Goal: Task Accomplishment & Management: Manage account settings

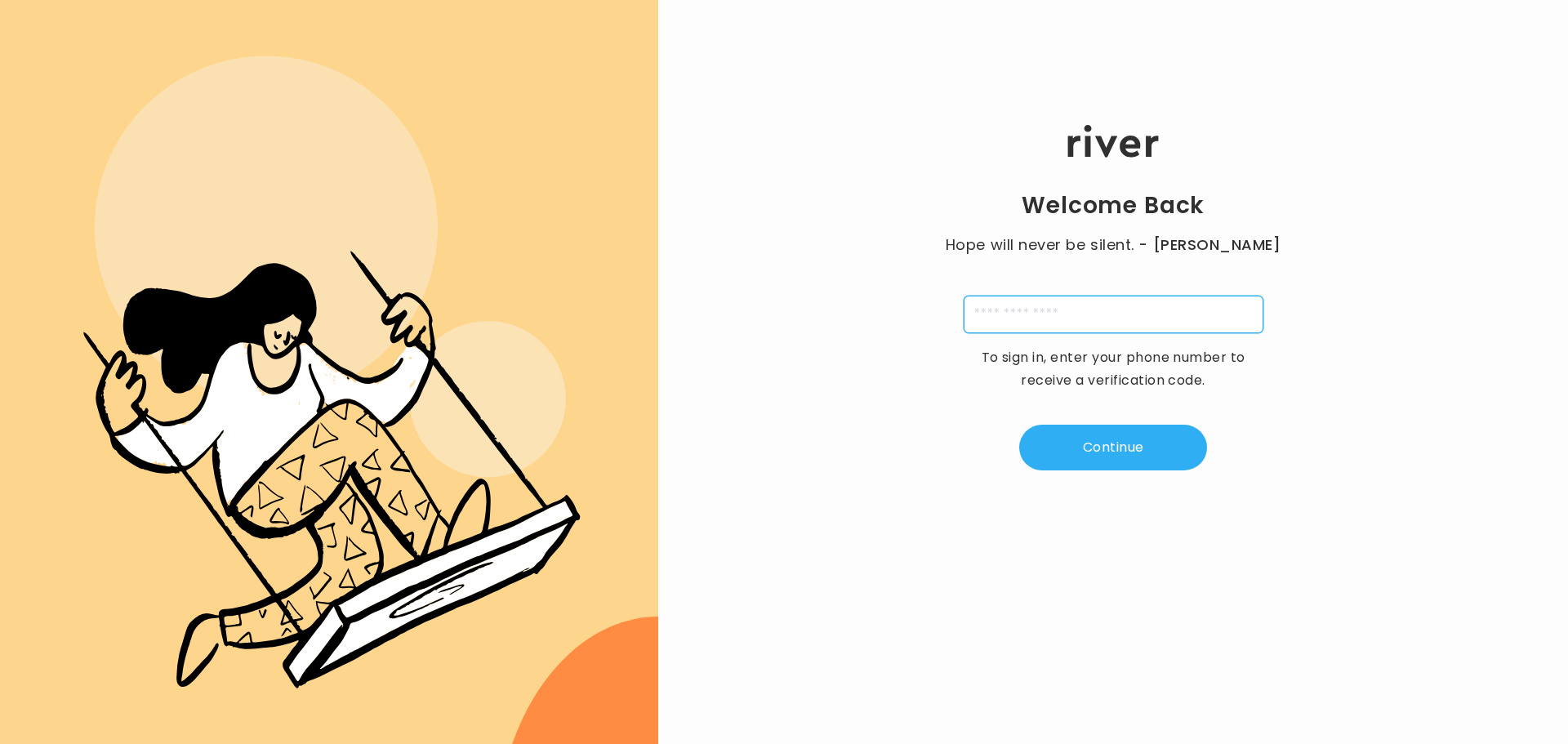
click at [1064, 302] on input "tel" at bounding box center [1113, 314] width 300 height 38
type input "**********"
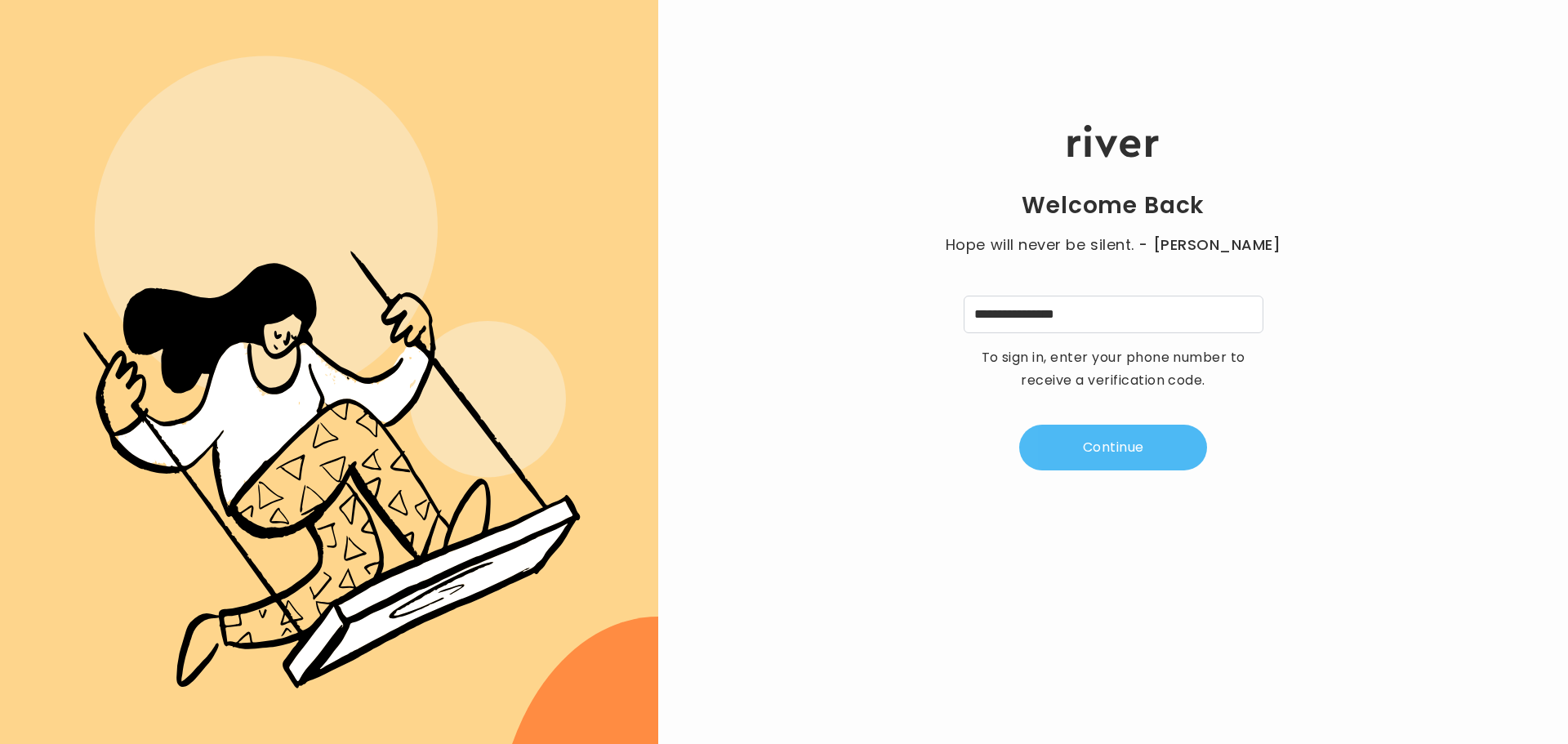
click at [1124, 439] on button "Continue" at bounding box center [1113, 448] width 188 height 46
type input "*"
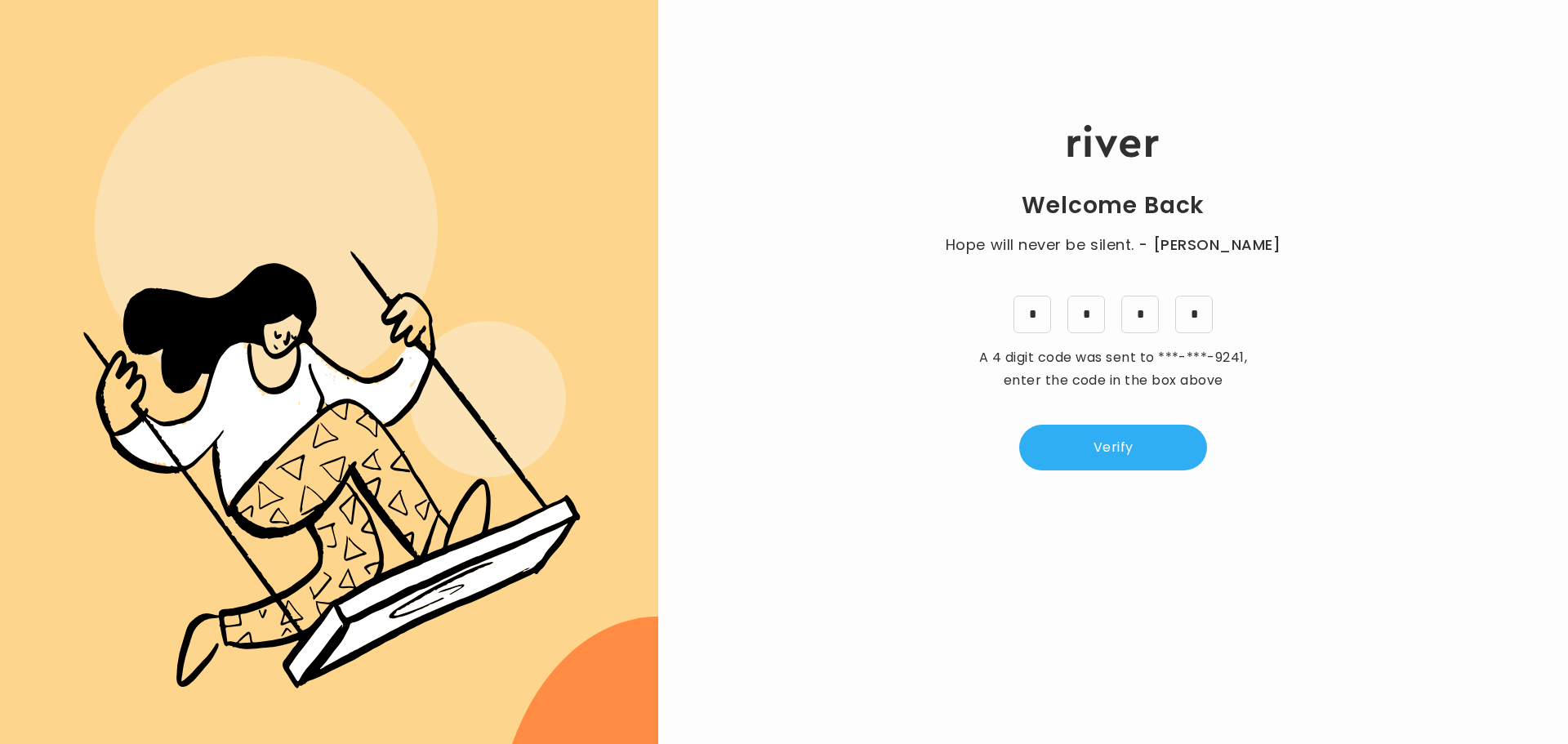
click at [1159, 471] on div "Welcome Back Hope will never be silent. - [PERSON_NAME] * * * * A 4 digit code …" at bounding box center [1113, 298] width 910 height 447
click at [1151, 441] on button "Verify" at bounding box center [1113, 448] width 188 height 46
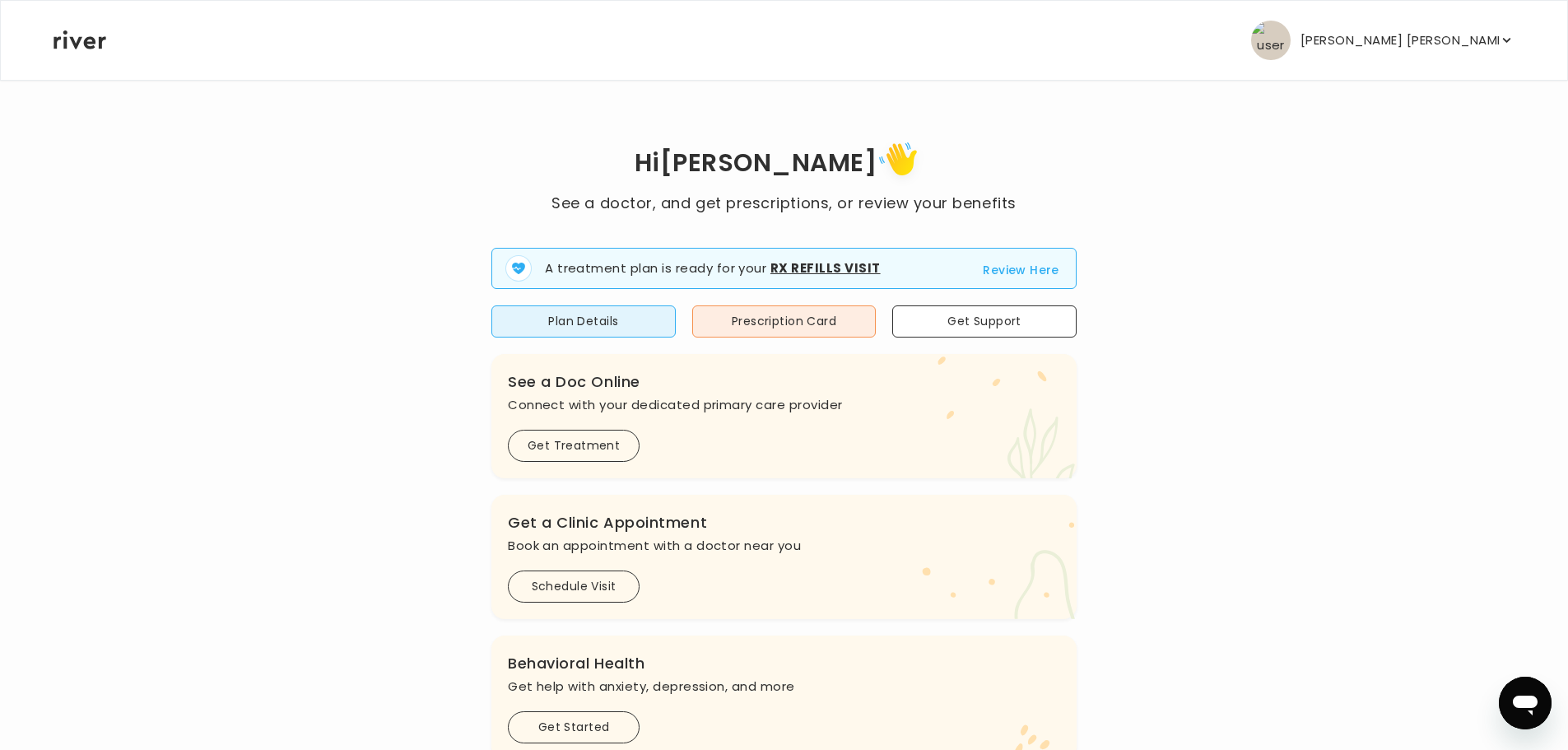
click at [1435, 34] on p "[PERSON_NAME] [PERSON_NAME]" at bounding box center [1399, 40] width 198 height 23
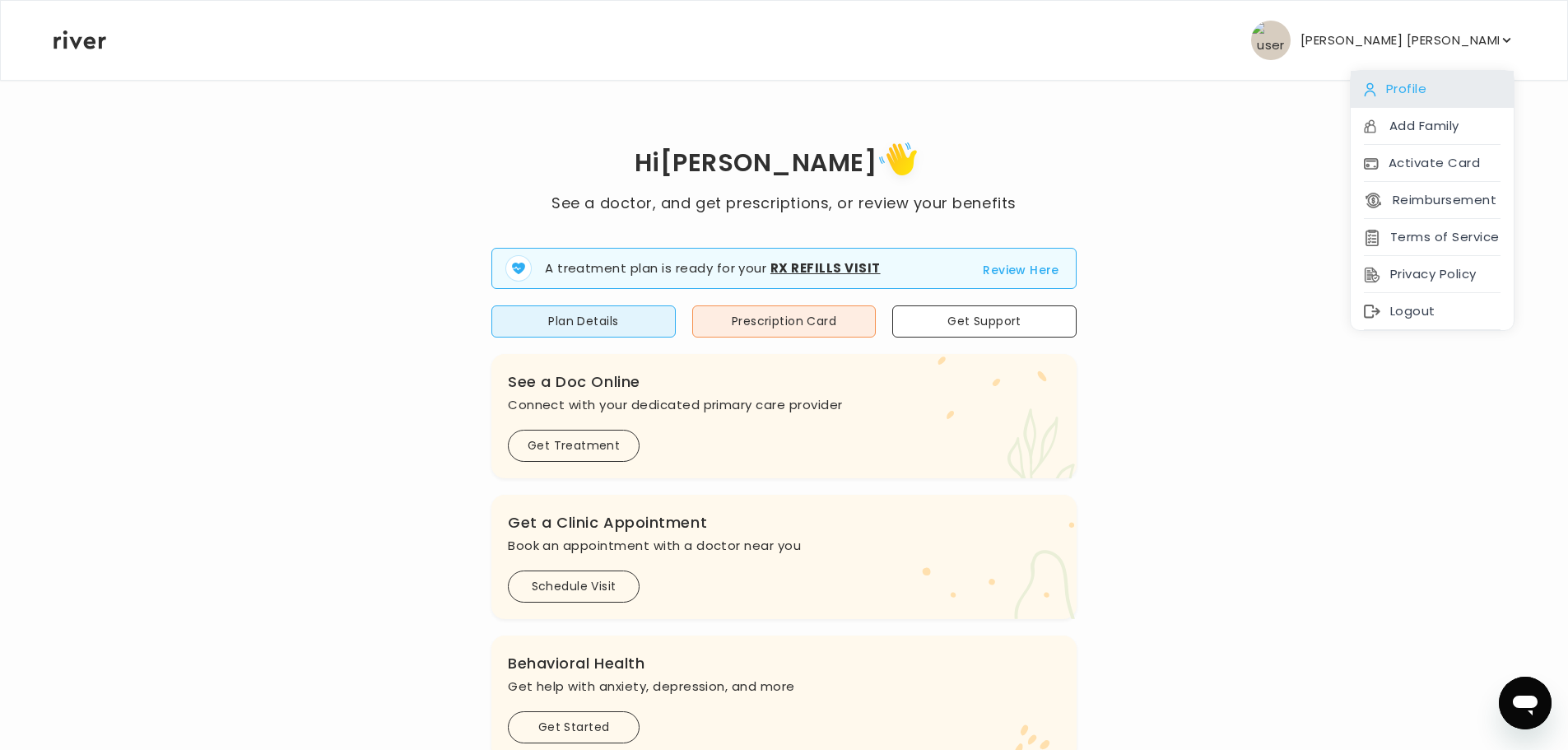
click at [1451, 88] on div "Profile" at bounding box center [1433, 89] width 163 height 37
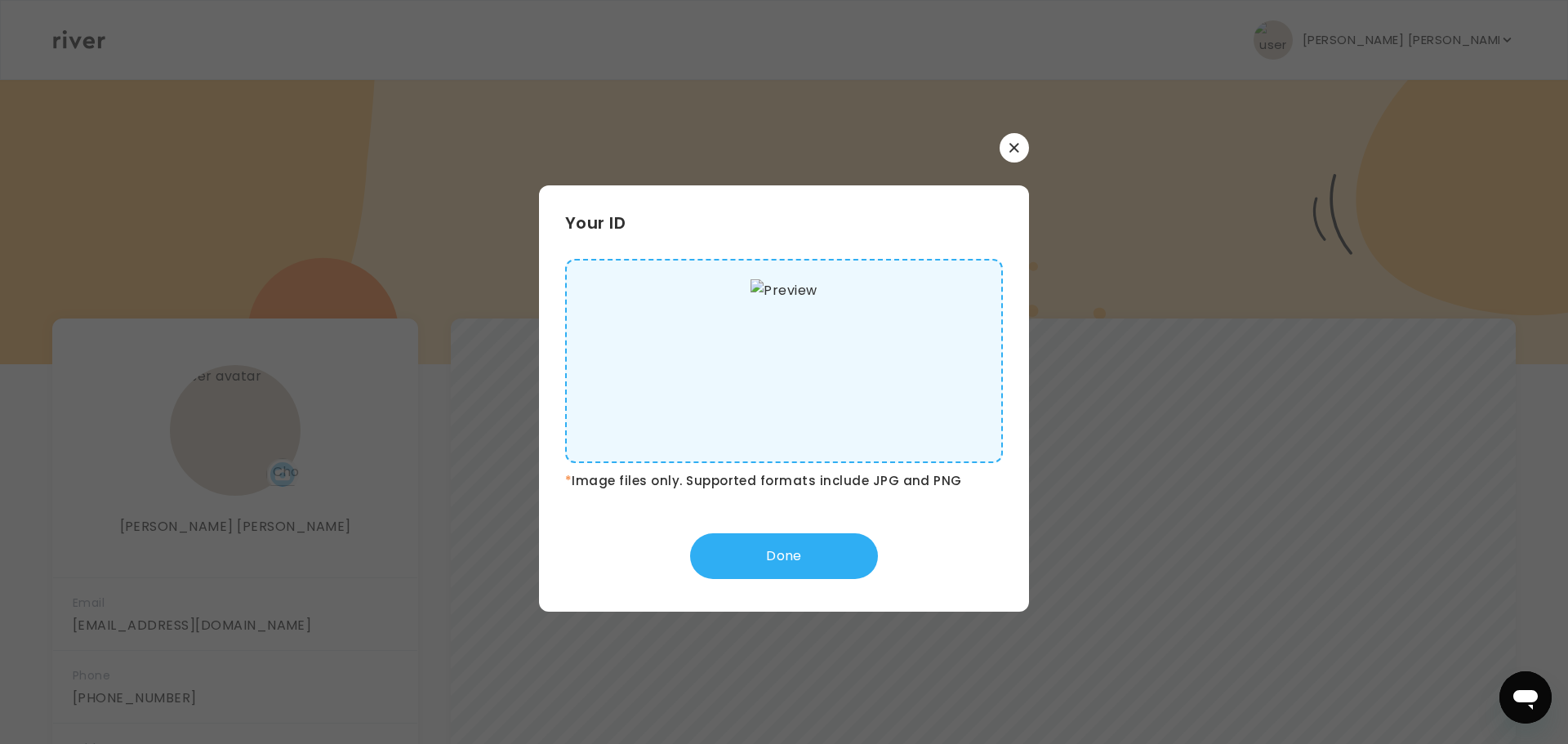
click at [1013, 152] on icon "button" at bounding box center [1014, 147] width 10 height 10
click at [755, 318] on img at bounding box center [784, 361] width 66 height 164
click at [0, 0] on input "file" at bounding box center [0, 0] width 0 height 0
click at [1002, 158] on div at bounding box center [784, 148] width 490 height 29
click at [1007, 150] on button "button" at bounding box center [1014, 148] width 29 height 29
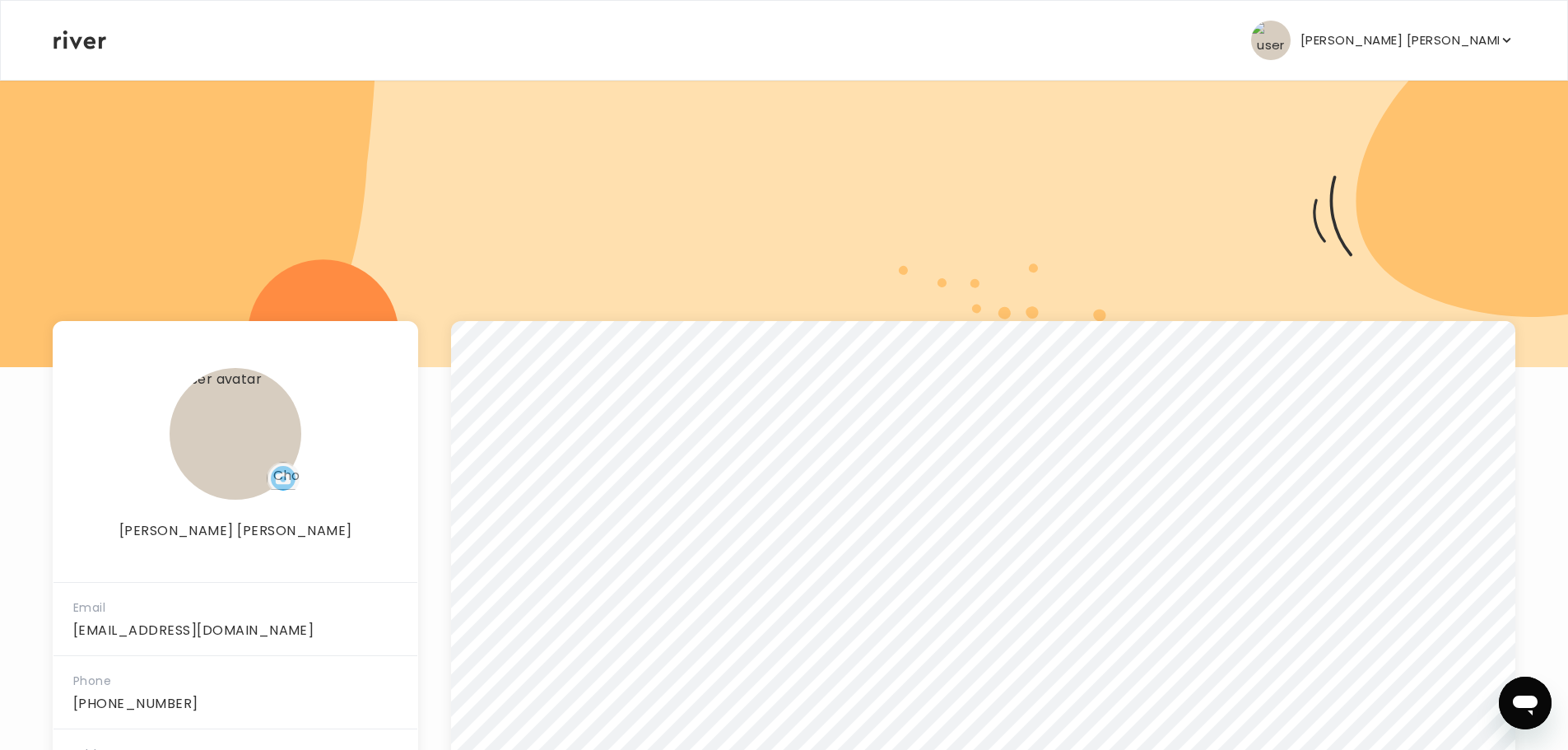
click at [92, 28] on div "[PERSON_NAME] [PERSON_NAME] Profile Add Family Activate Card Reimbursement Term…" at bounding box center [784, 40] width 1460 height 79
click at [84, 33] on icon at bounding box center [80, 40] width 53 height 19
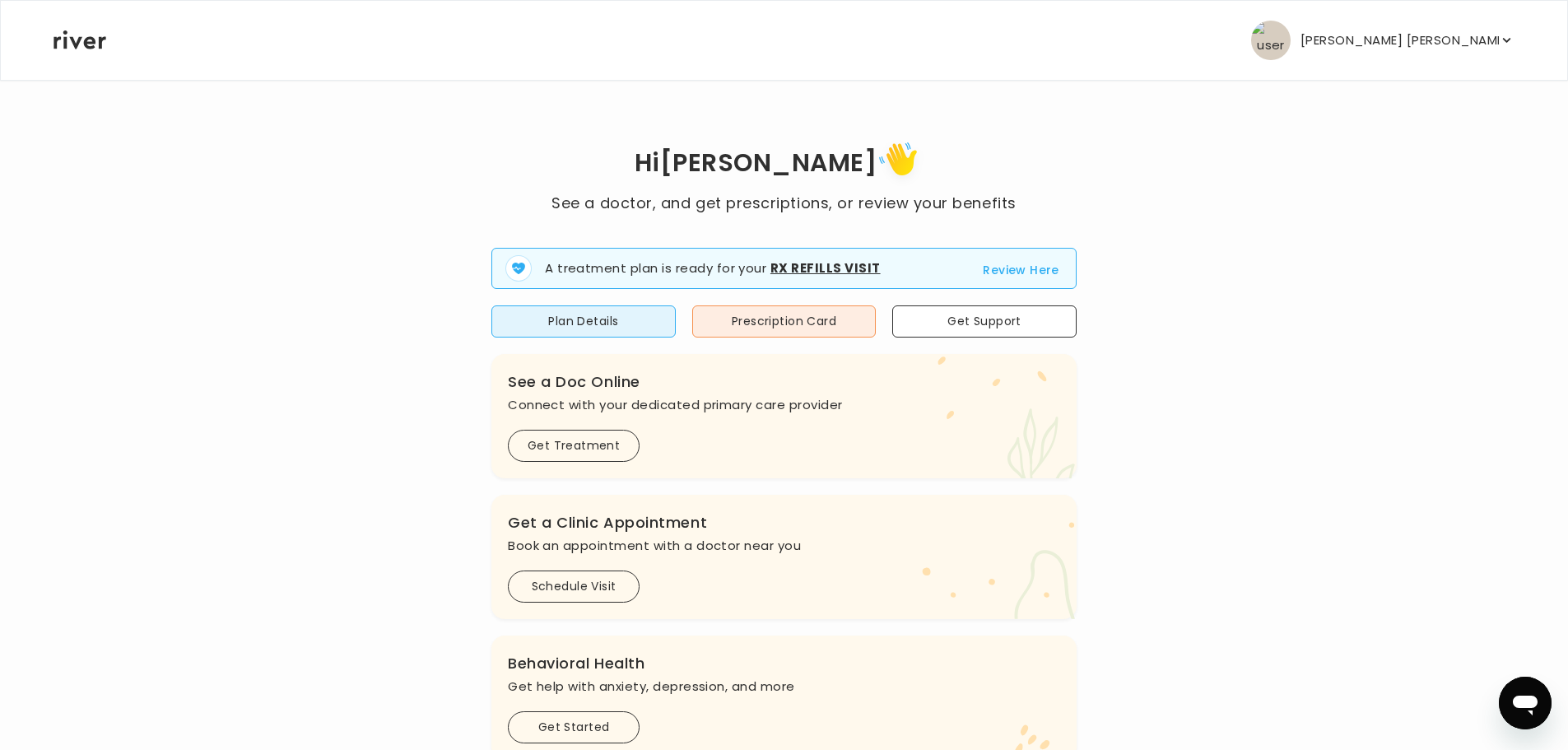
click at [1405, 63] on div "[PERSON_NAME] [PERSON_NAME] Profile Add Family Activate Card Reimbursement Term…" at bounding box center [784, 40] width 1460 height 79
click at [1291, 42] on img "button" at bounding box center [1270, 40] width 40 height 40
click at [303, 227] on div "Hi [PERSON_NAME] See a doctor, and get prescriptions, or review your benefits A…" at bounding box center [784, 588] width 1462 height 904
click at [772, 315] on button "Prescription Card" at bounding box center [784, 321] width 185 height 32
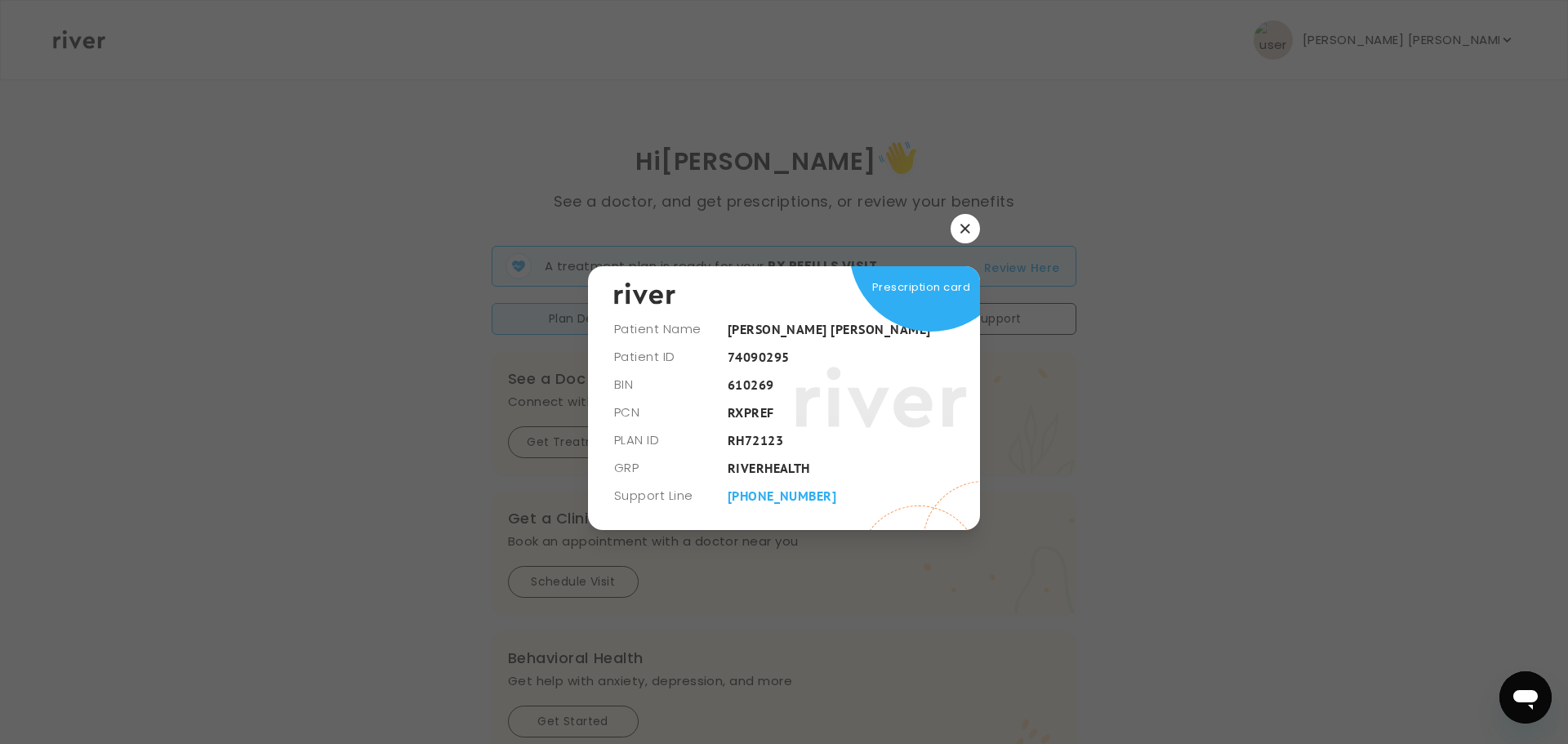
click at [943, 239] on div at bounding box center [784, 229] width 392 height 29
click at [960, 230] on button "button" at bounding box center [965, 229] width 29 height 29
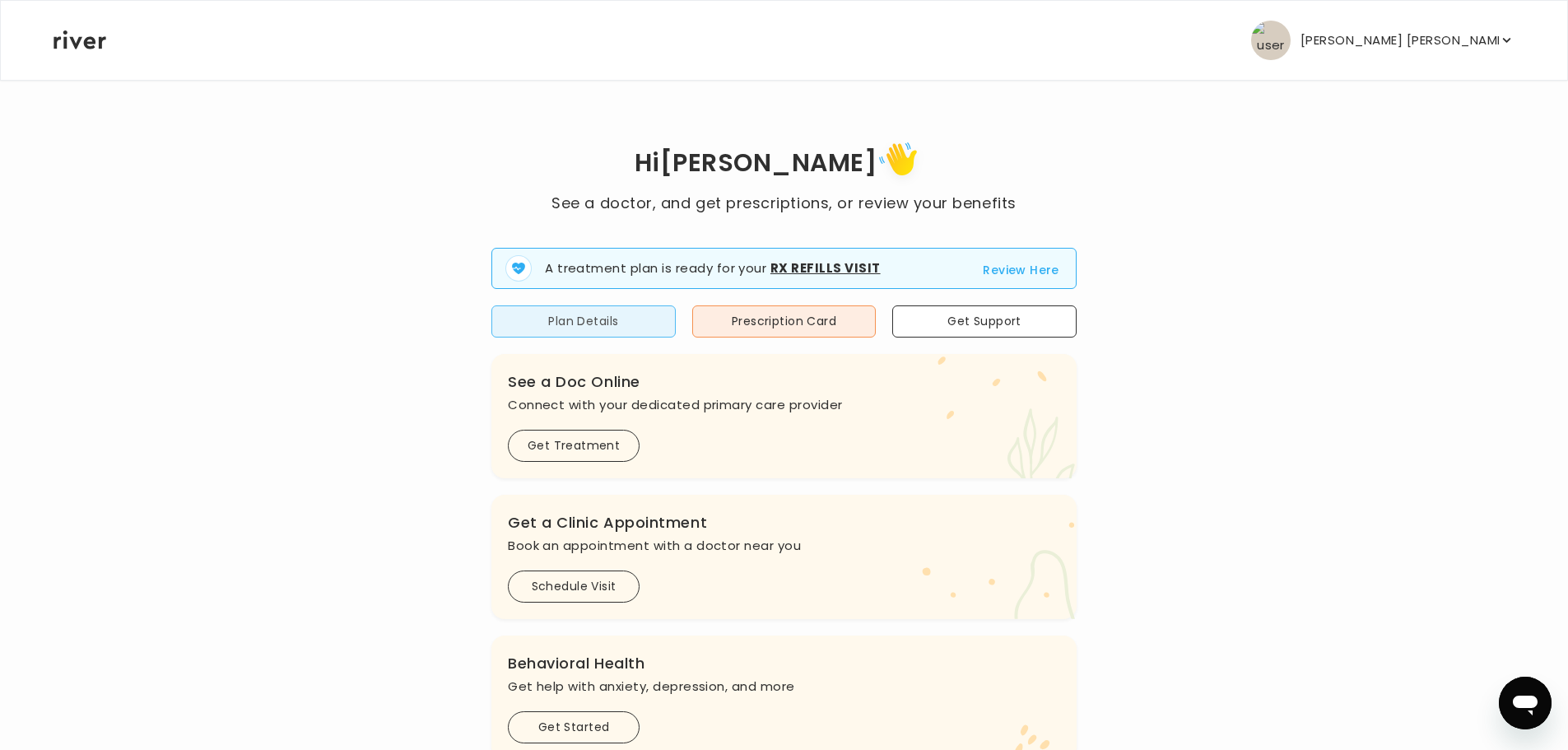
click at [662, 312] on button "Plan Details" at bounding box center [583, 321] width 185 height 32
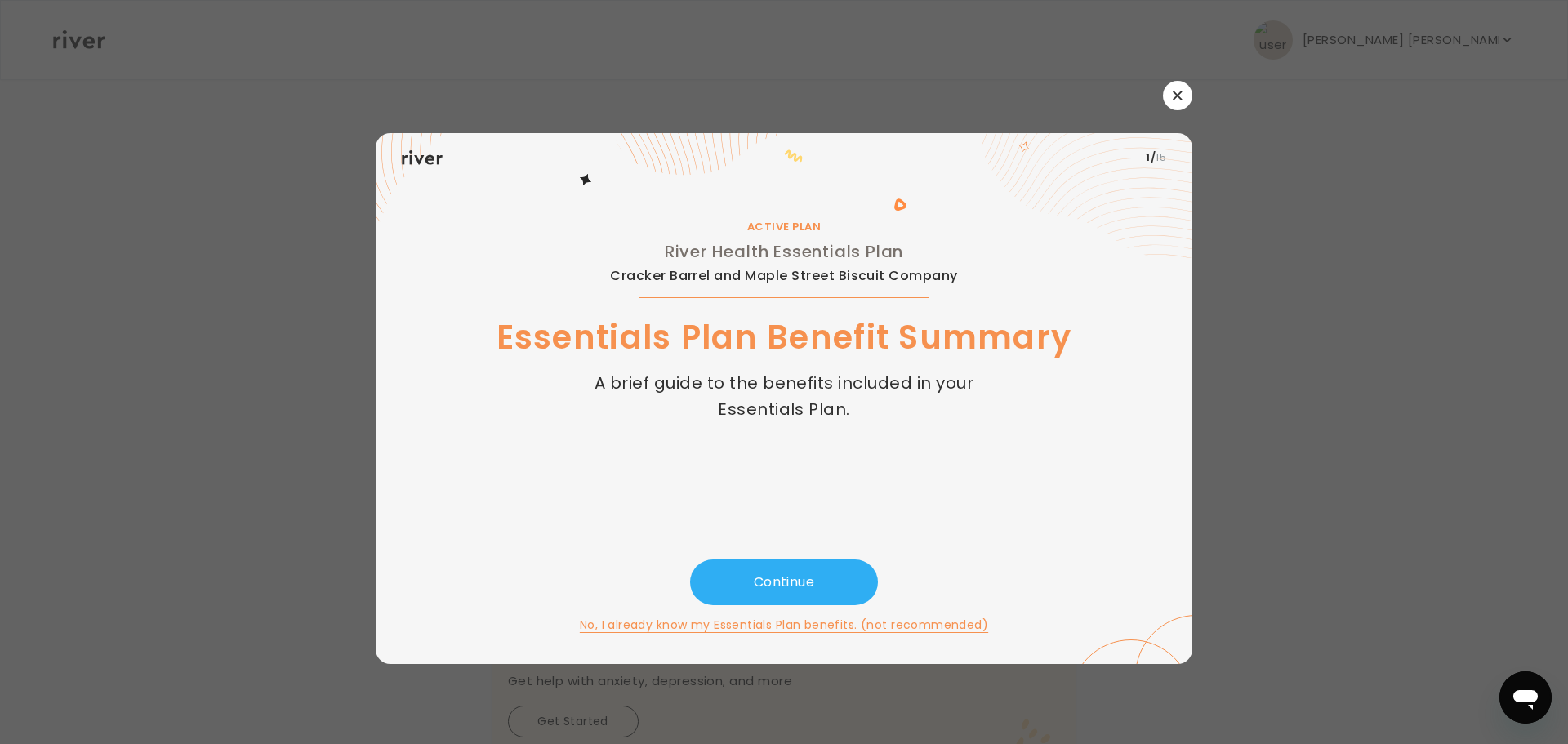
click at [1163, 97] on button "button" at bounding box center [1178, 96] width 29 height 29
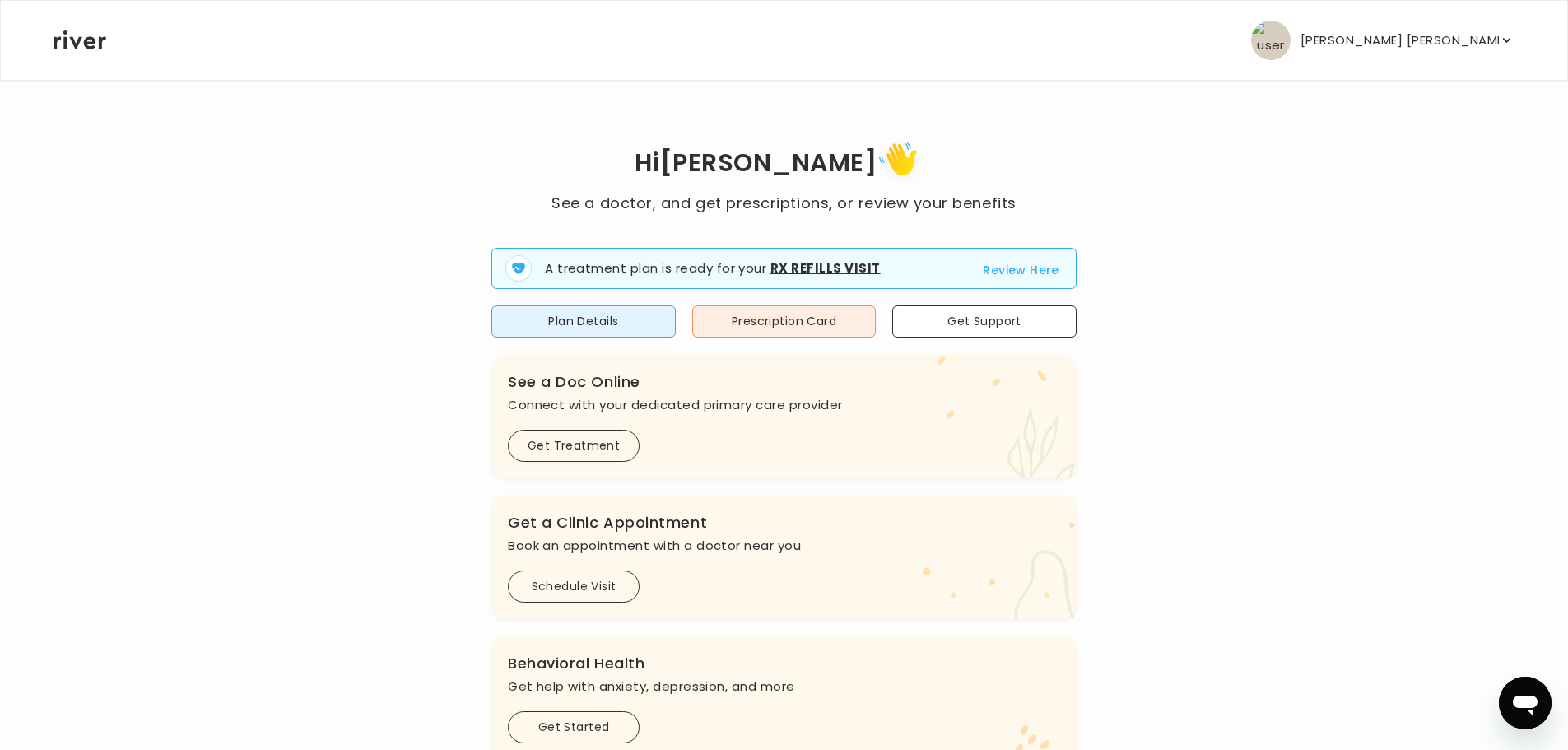
click at [1402, 44] on p "[PERSON_NAME] [PERSON_NAME]" at bounding box center [1399, 40] width 198 height 23
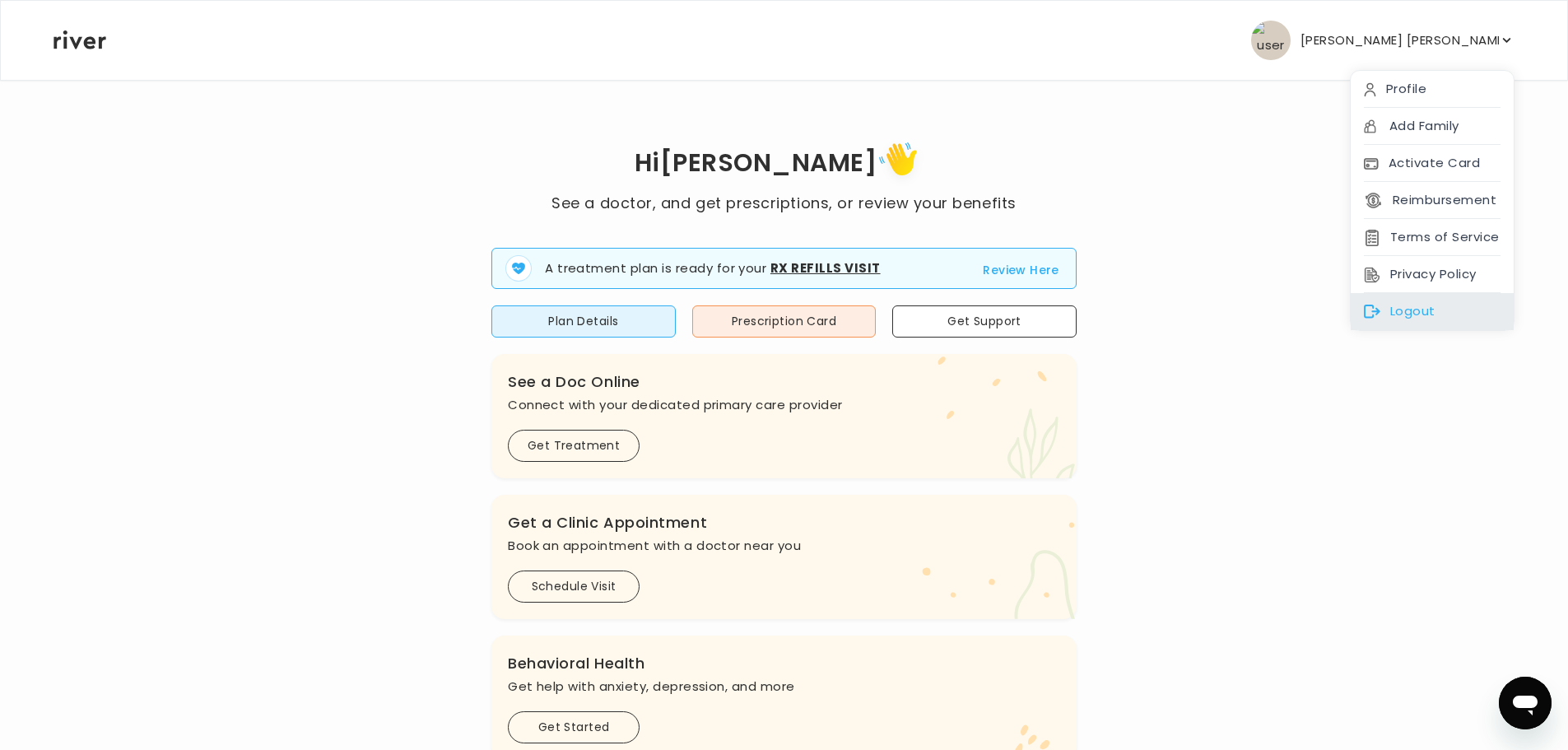
click at [1386, 307] on div "Logout" at bounding box center [1433, 311] width 163 height 37
